Goal: Information Seeking & Learning: Learn about a topic

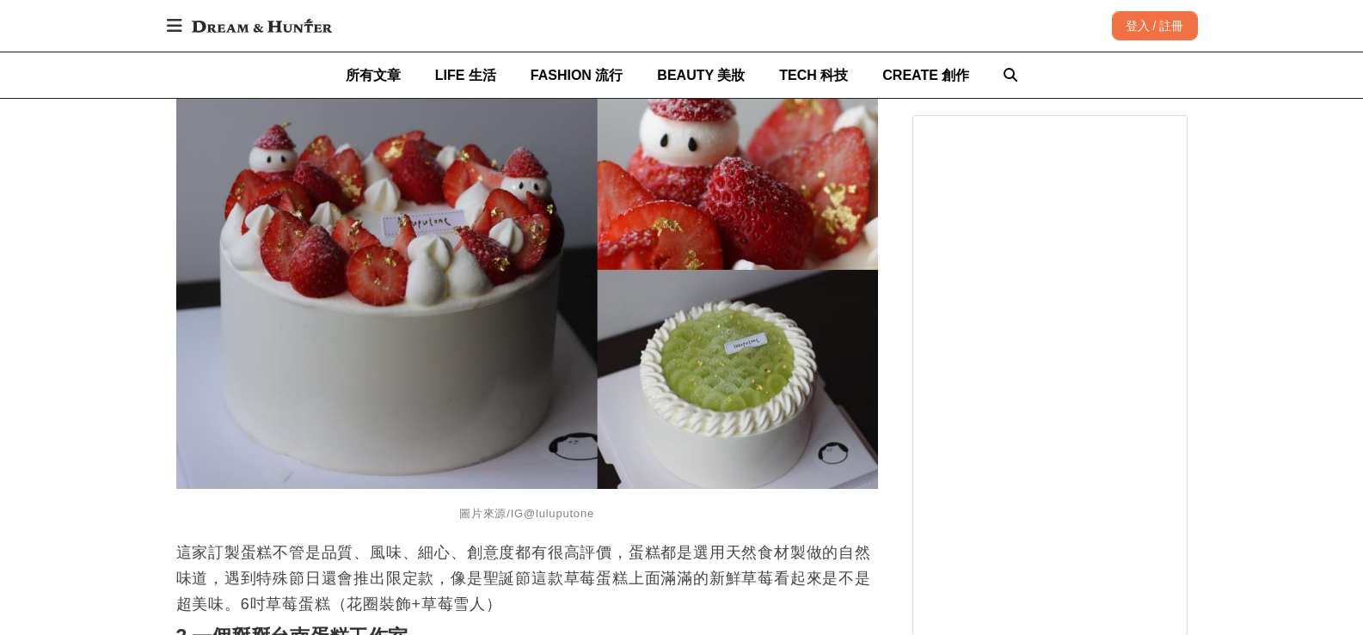
scroll to position [1805, 0]
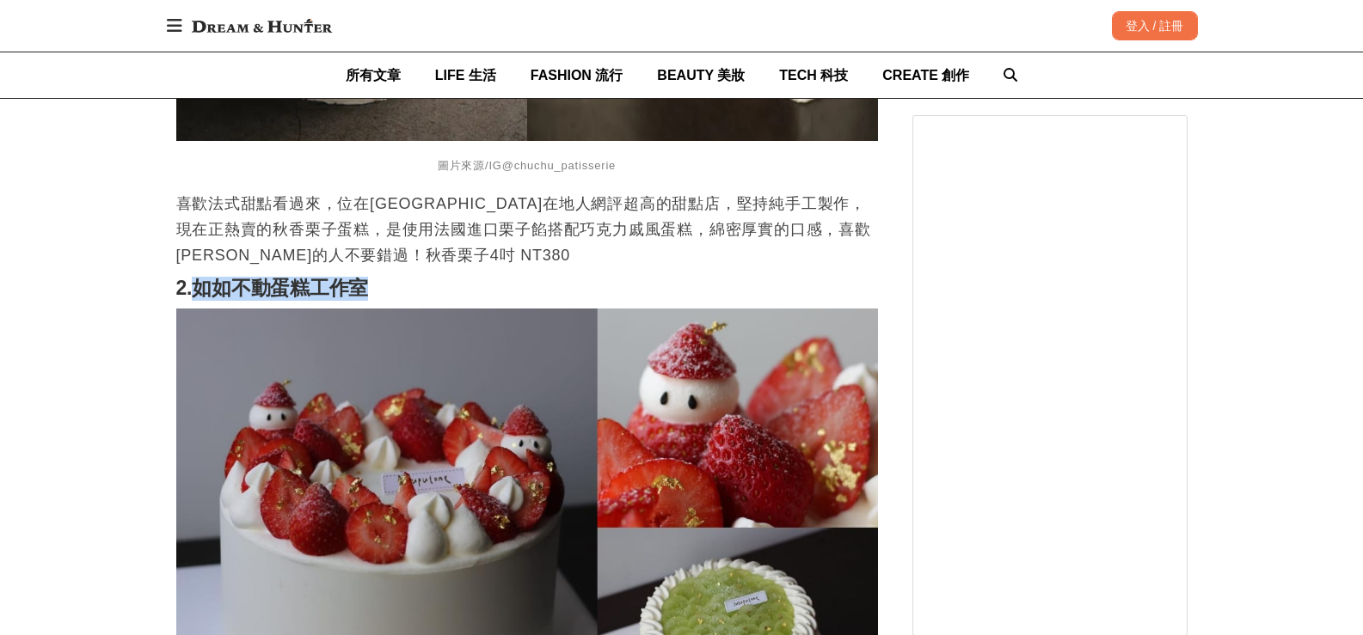
drag, startPoint x: 198, startPoint y: 288, endPoint x: 365, endPoint y: 286, distance: 167.6
click at [365, 286] on strong "2.如如不動蛋糕工作室" at bounding box center [272, 288] width 193 height 22
copy strong "如如不動蛋糕工作室"
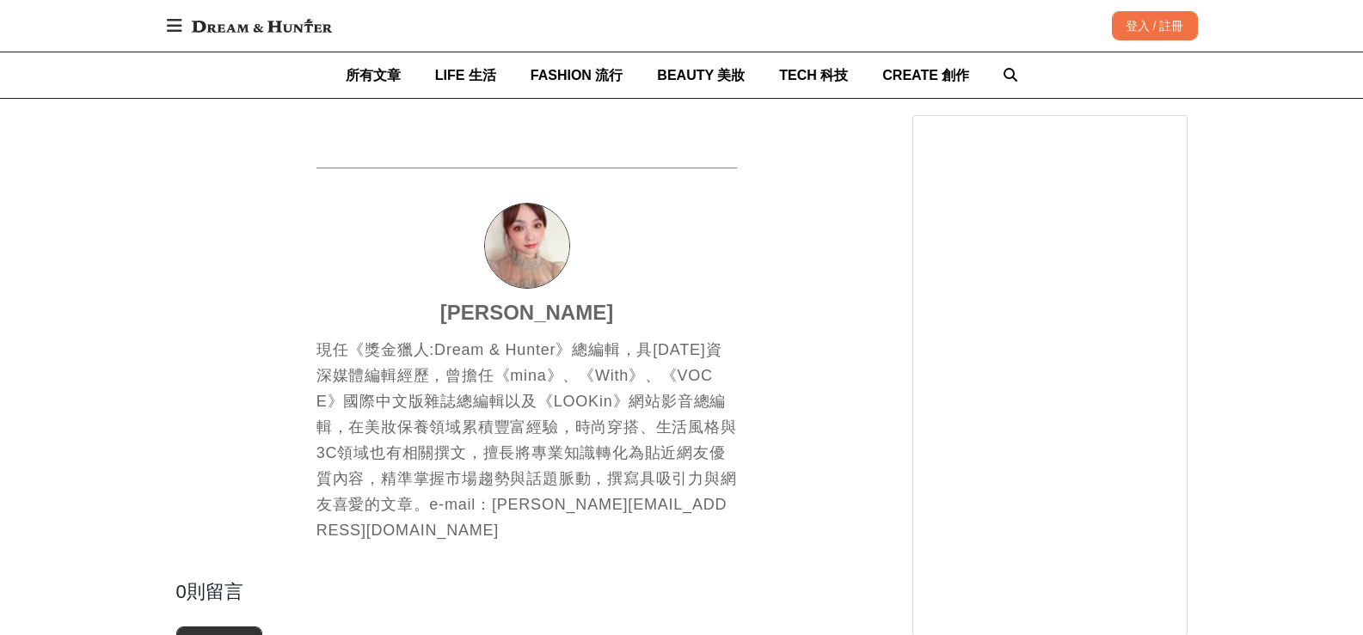
scroll to position [4814, 0]
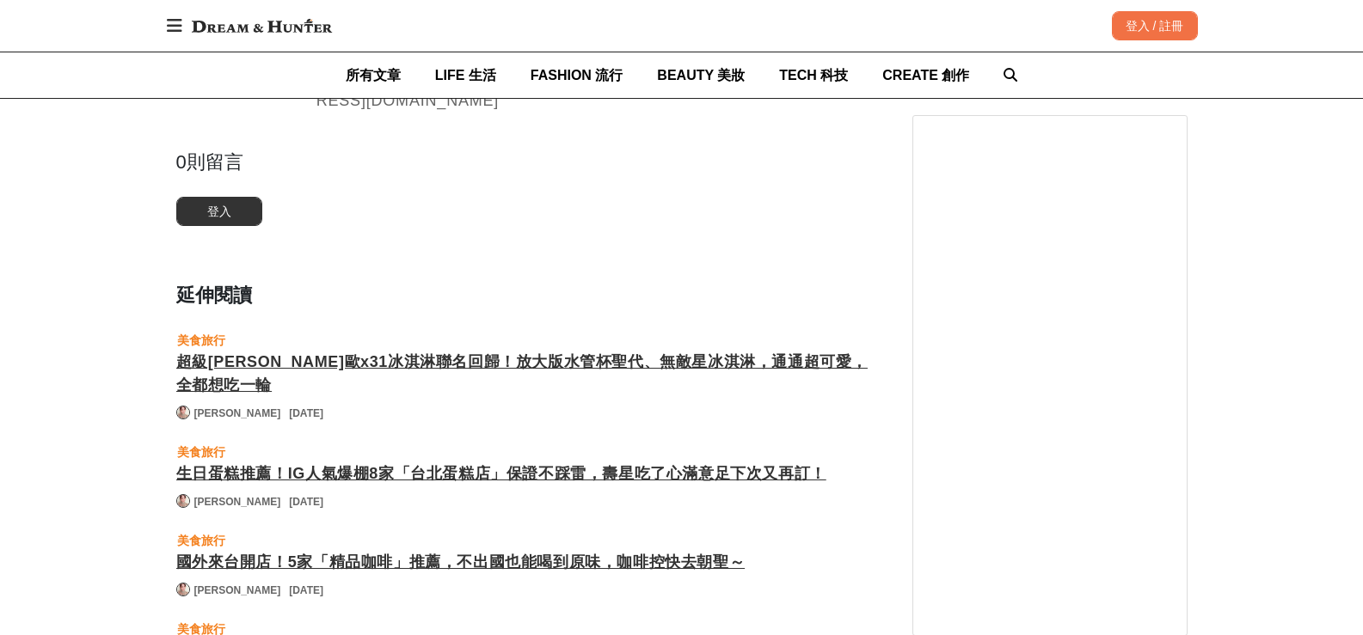
click at [475, 351] on div "超級[PERSON_NAME]歐x31冰淇淋聯名回歸！放大版水管杯聖代、無敵星冰淇淋，通通超可愛，全都想吃一輪" at bounding box center [527, 374] width 702 height 46
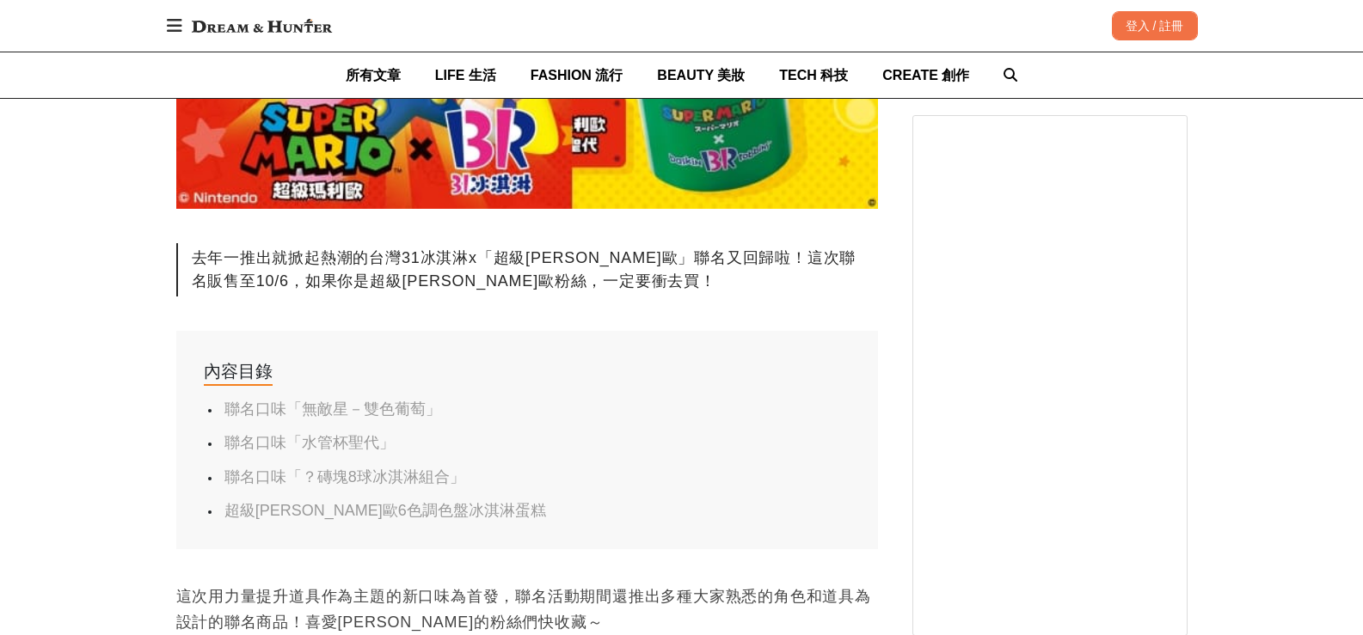
scroll to position [946, 0]
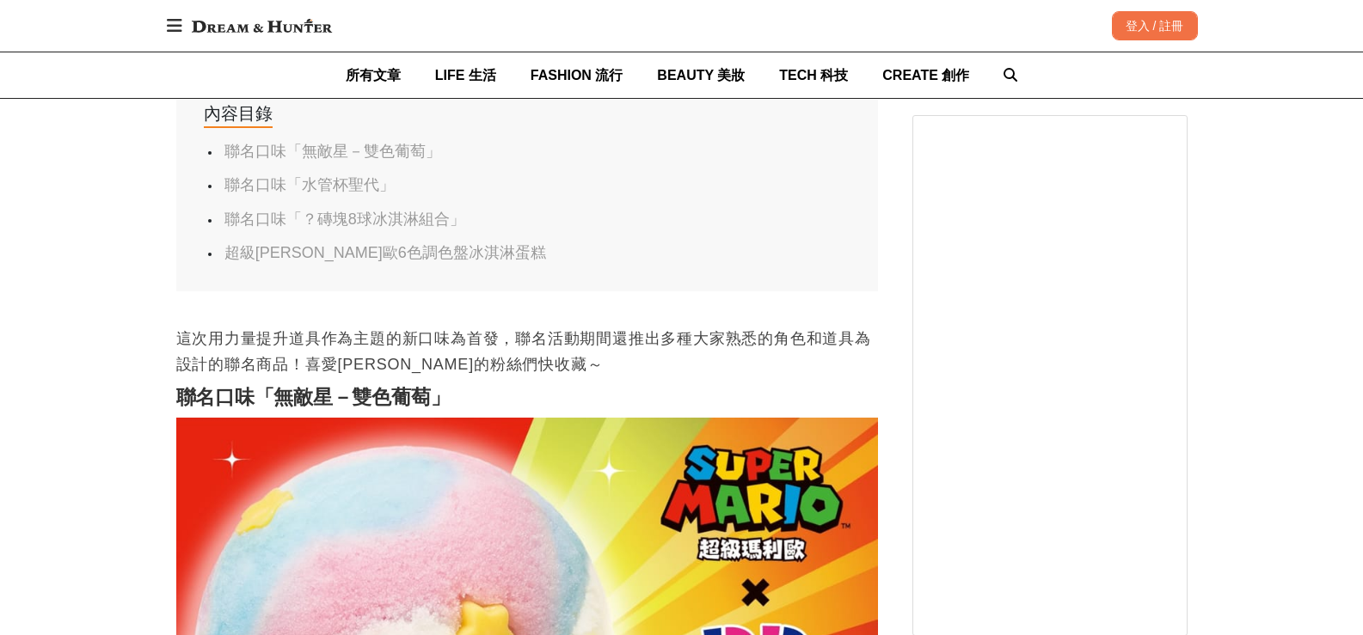
click at [380, 254] on link "超級[PERSON_NAME]歐6色調色盤冰淇淋蛋糕" at bounding box center [385, 252] width 322 height 17
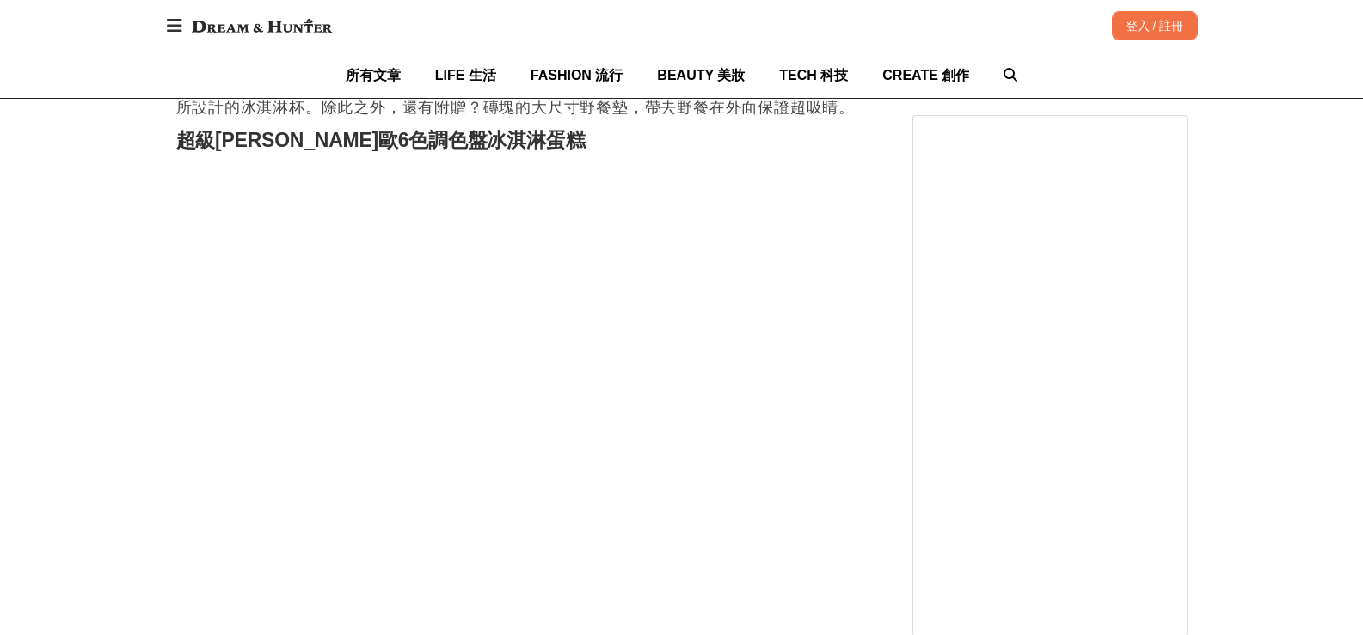
scroll to position [4814, 0]
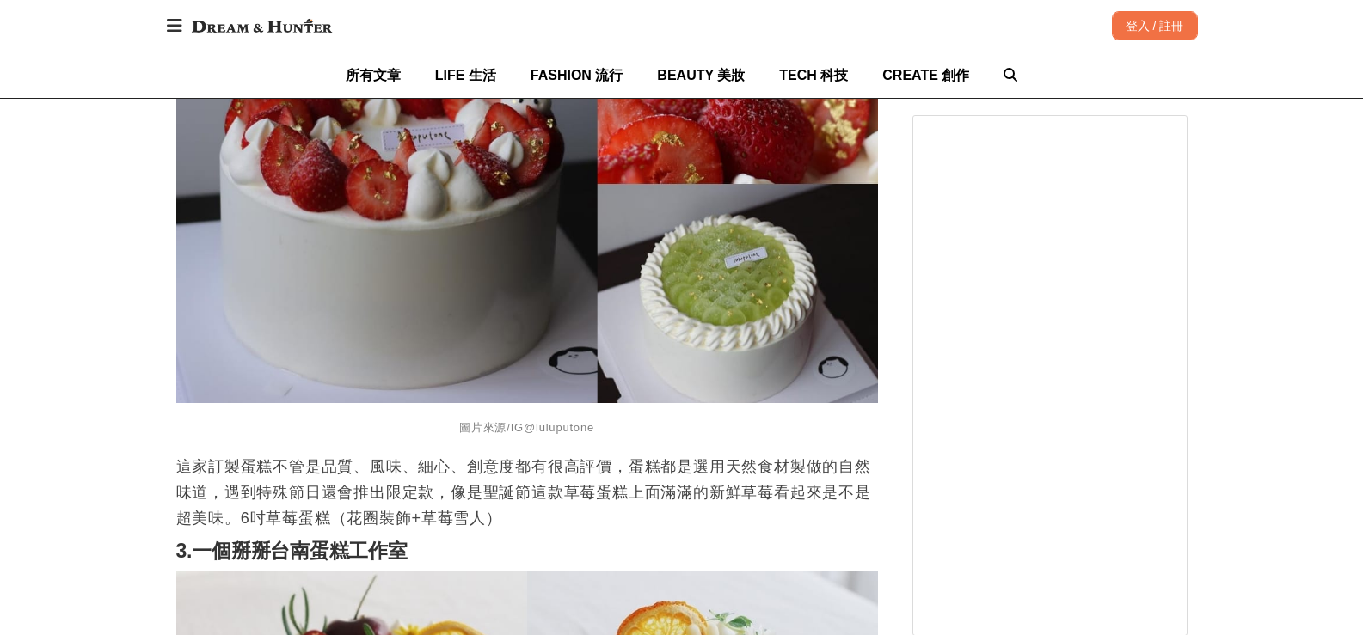
scroll to position [2407, 0]
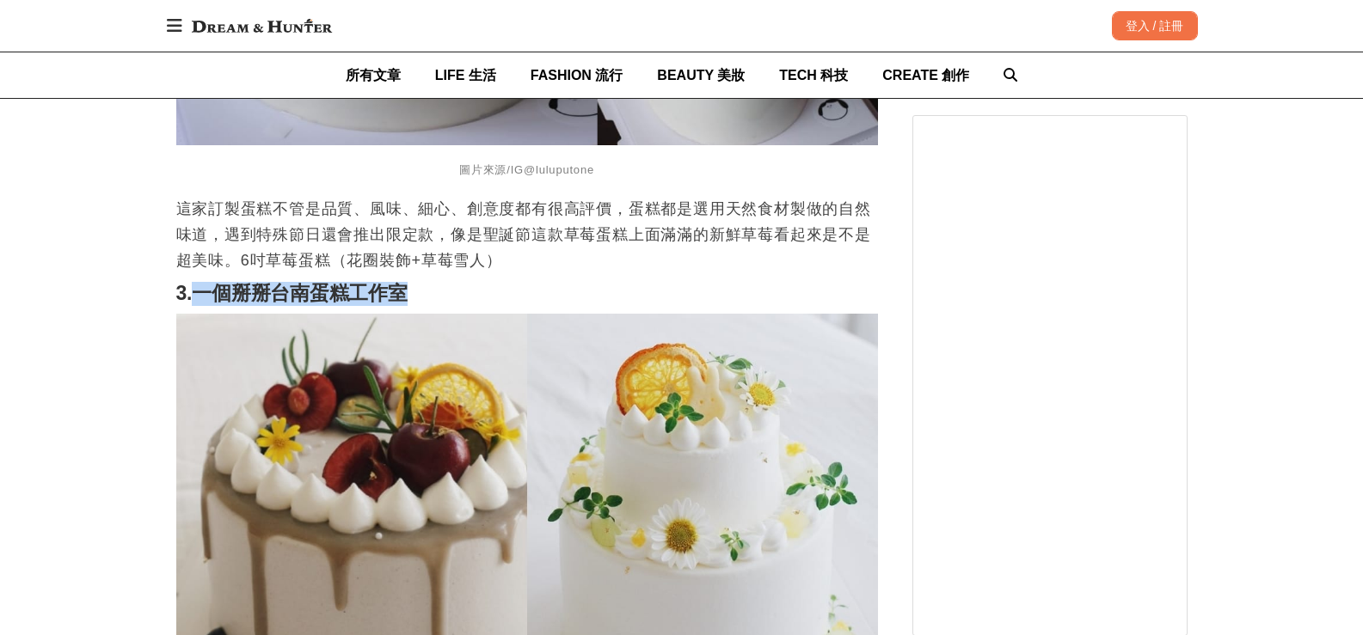
drag, startPoint x: 193, startPoint y: 291, endPoint x: 401, endPoint y: 291, distance: 208.9
click at [401, 291] on strong "3.一個掰掰台南蛋糕工作室" at bounding box center [291, 293] width 231 height 22
copy strong "一個掰掰台南蛋糕工作室"
